Goal: Information Seeking & Learning: Learn about a topic

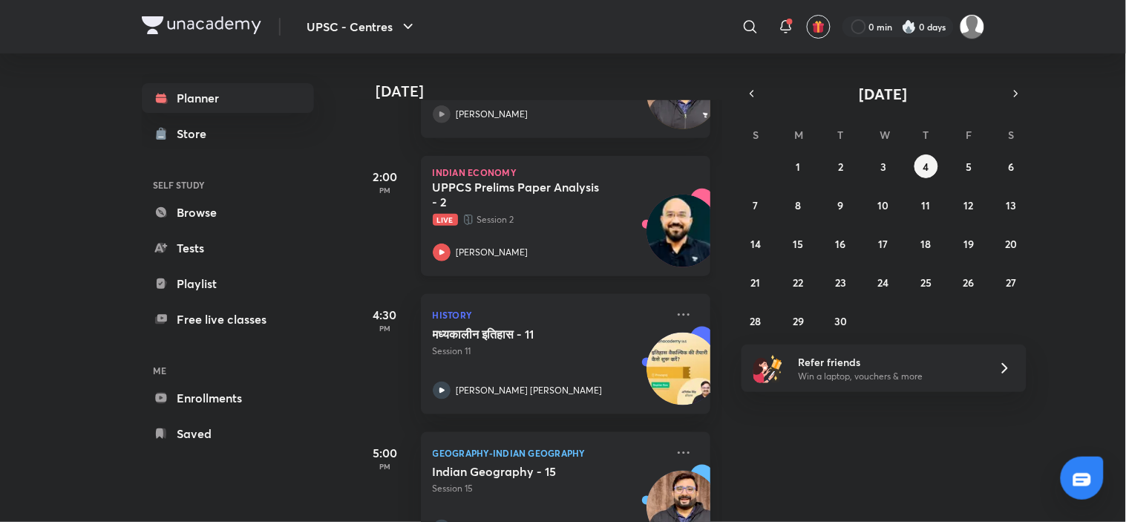
scroll to position [308, 0]
click at [546, 229] on div "UPPCS Prelims Paper Analysis - 2 Live Session 2 Pushpanshu Sharma" at bounding box center [549, 220] width 233 height 82
